Goal: Entertainment & Leisure: Consume media (video, audio)

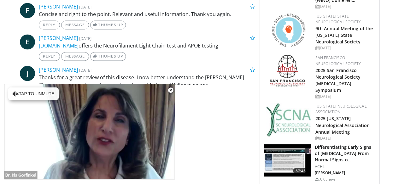
scroll to position [567, 0]
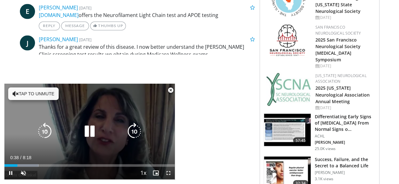
click at [28, 113] on div "10 seconds Tap to unmute" at bounding box center [89, 132] width 170 height 96
click at [83, 133] on icon "Video Player" at bounding box center [90, 132] width 18 height 18
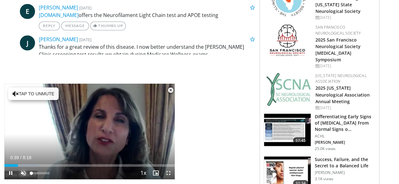
click at [20, 172] on span "Video Player" at bounding box center [23, 173] width 13 height 13
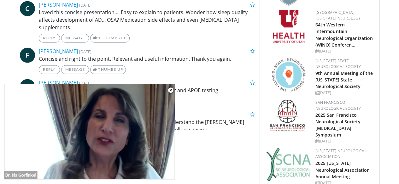
scroll to position [473, 0]
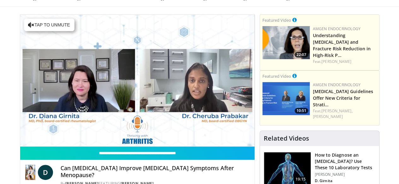
scroll to position [32, 0]
